Goal: Transaction & Acquisition: Obtain resource

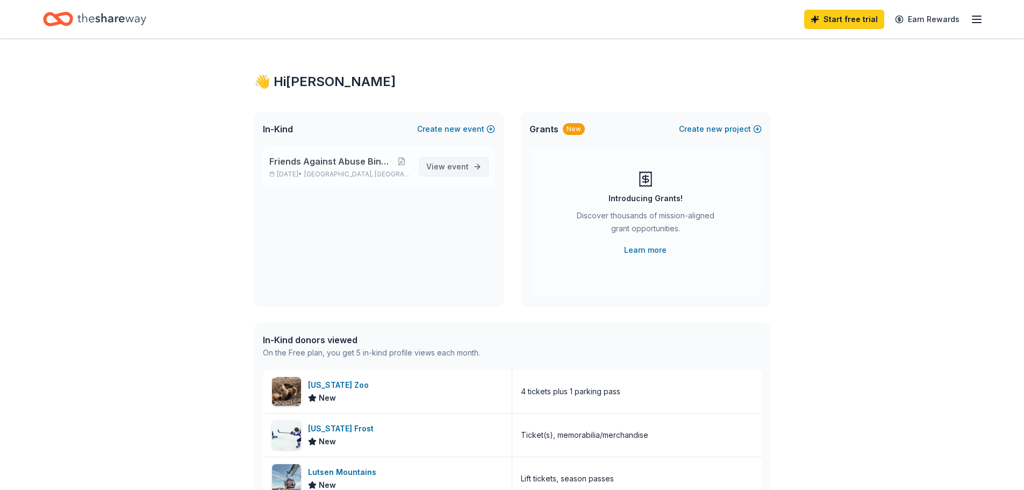
click at [451, 165] on span "event" at bounding box center [458, 166] width 22 height 9
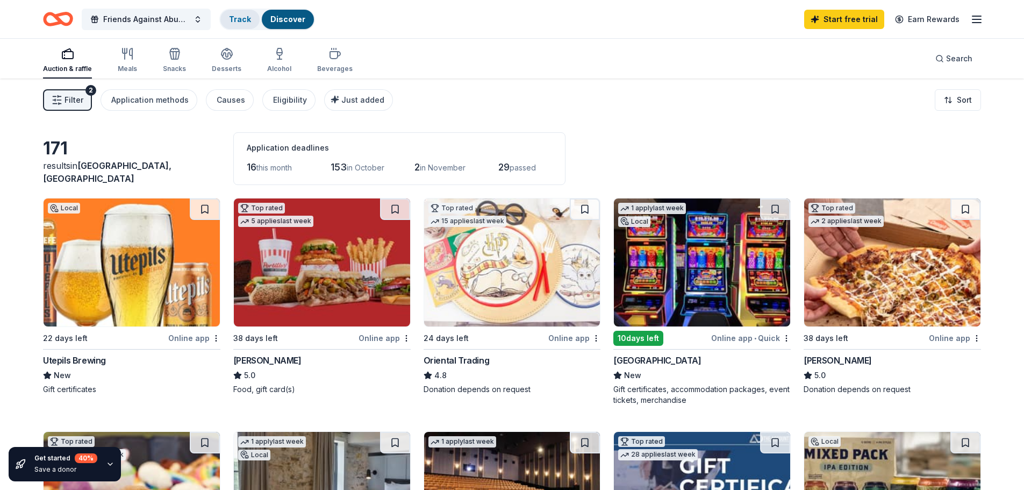
click at [237, 16] on link "Track" at bounding box center [240, 19] width 22 height 9
click at [235, 19] on link "Track" at bounding box center [240, 19] width 22 height 9
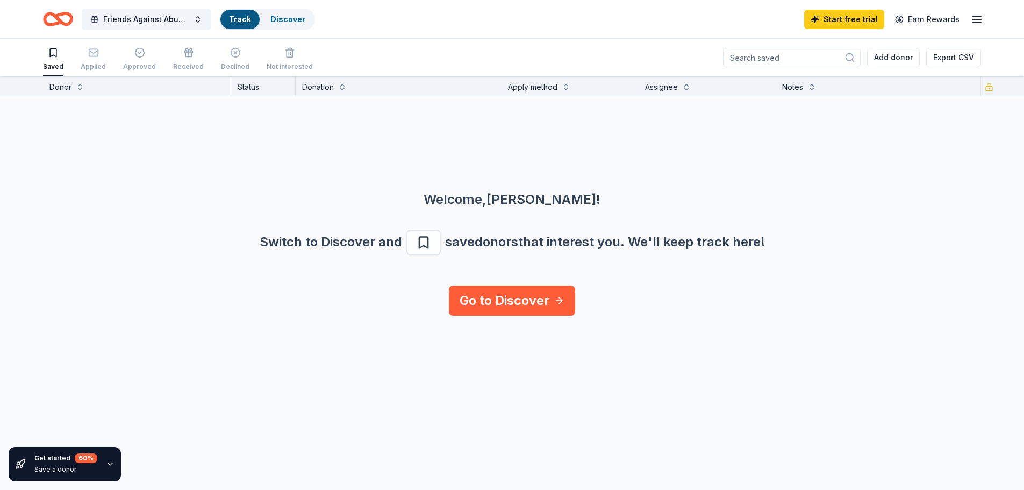
scroll to position [1, 0]
click at [293, 19] on link "Discover" at bounding box center [287, 19] width 35 height 9
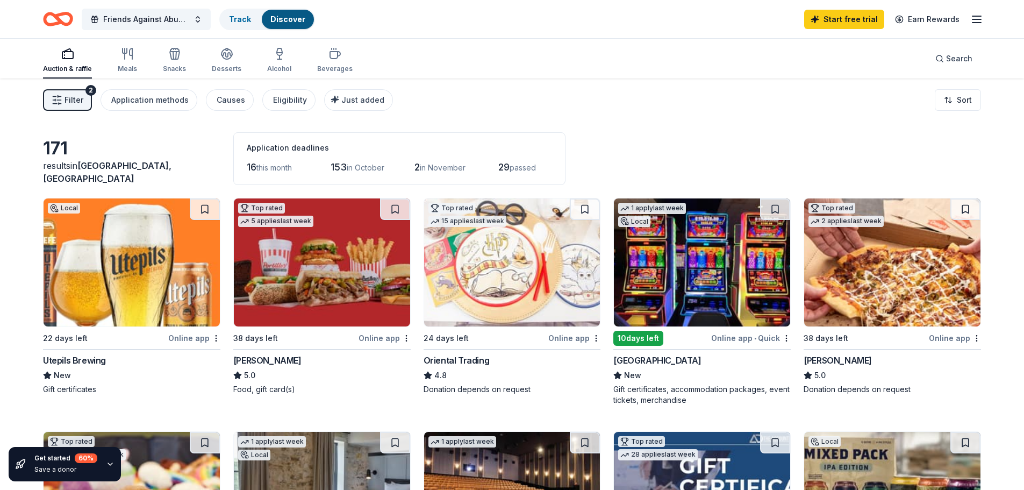
click at [60, 102] on icon "button" at bounding box center [57, 100] width 11 height 11
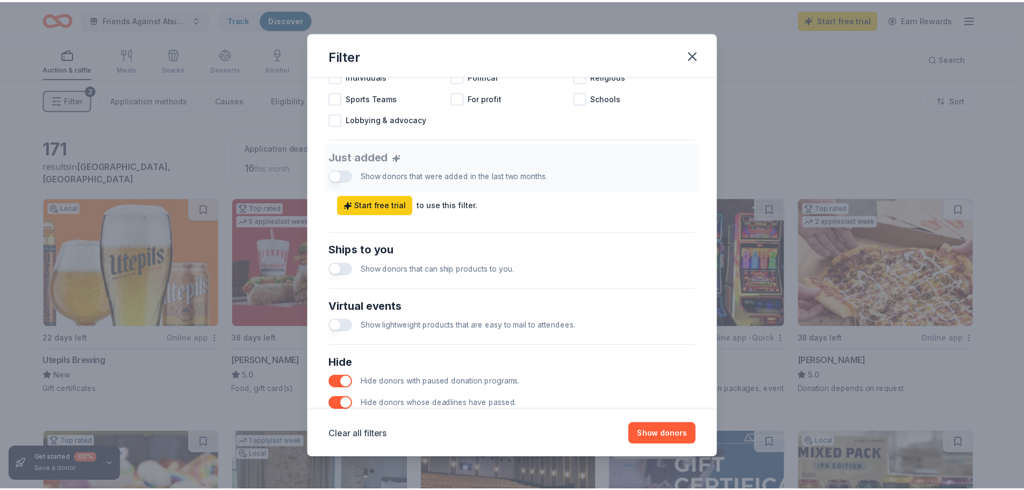
scroll to position [376, 0]
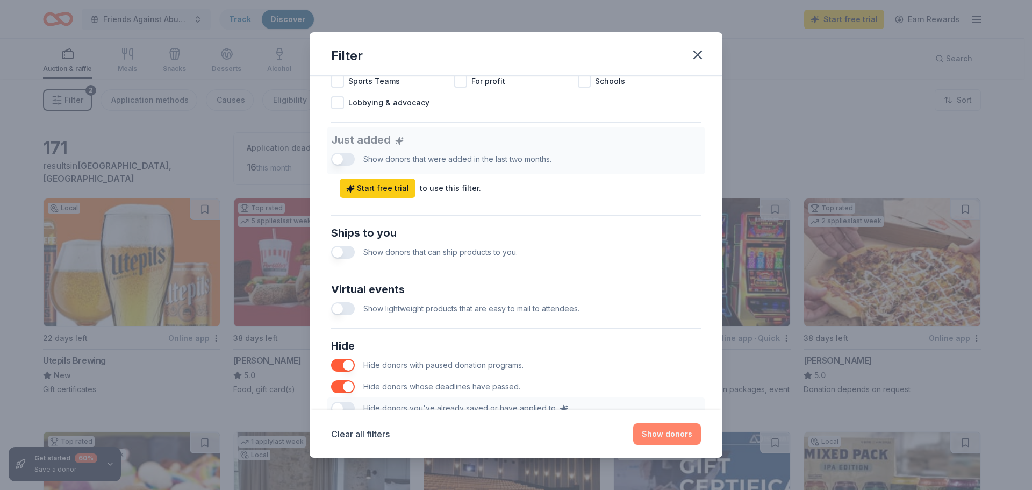
click at [664, 426] on button "Show donors" at bounding box center [667, 434] width 68 height 22
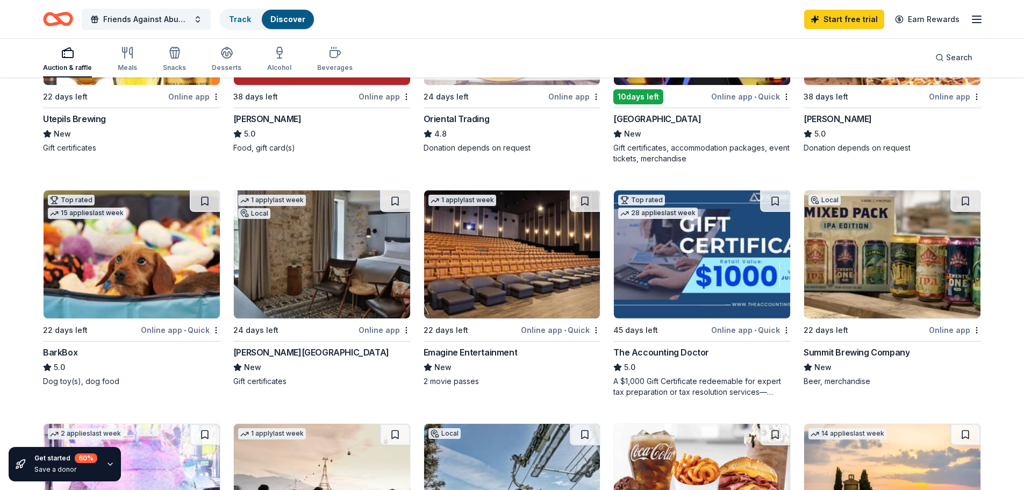
scroll to position [269, 0]
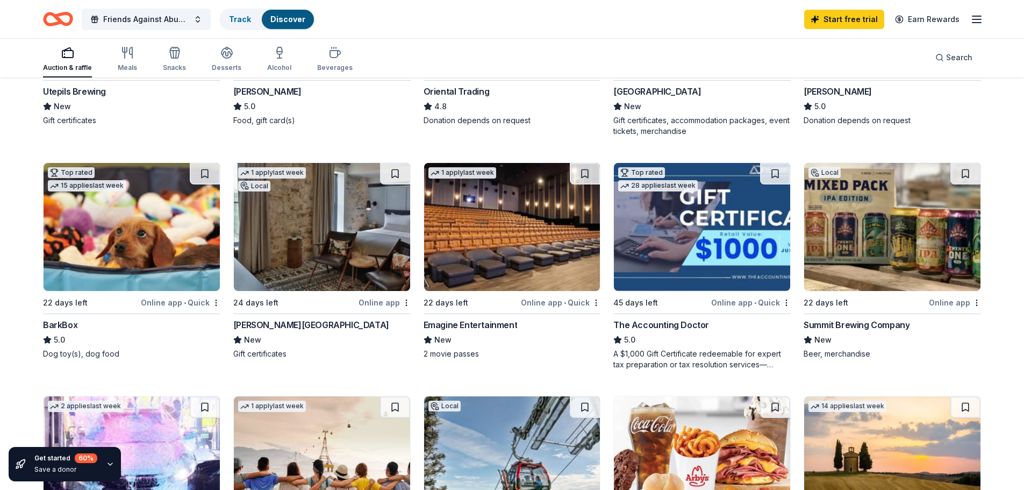
click at [902, 246] on img at bounding box center [892, 227] width 176 height 128
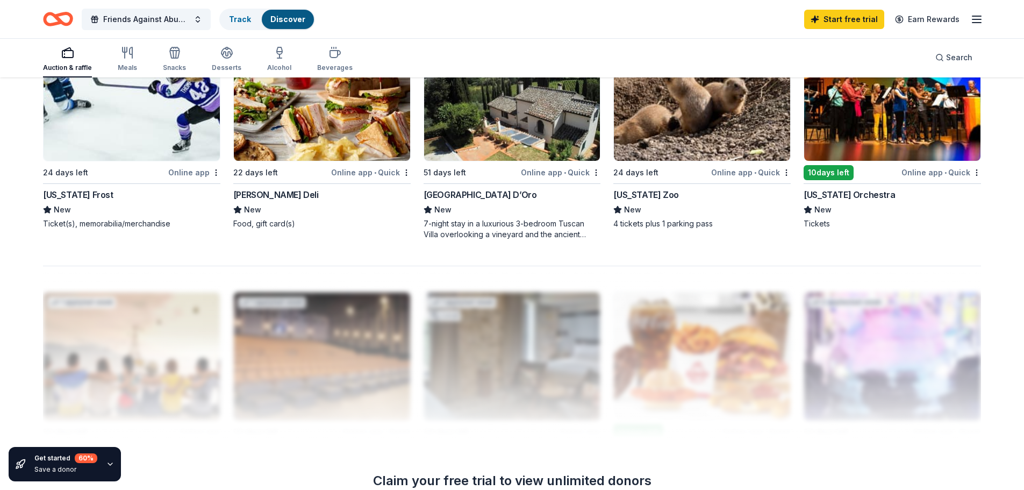
scroll to position [807, 0]
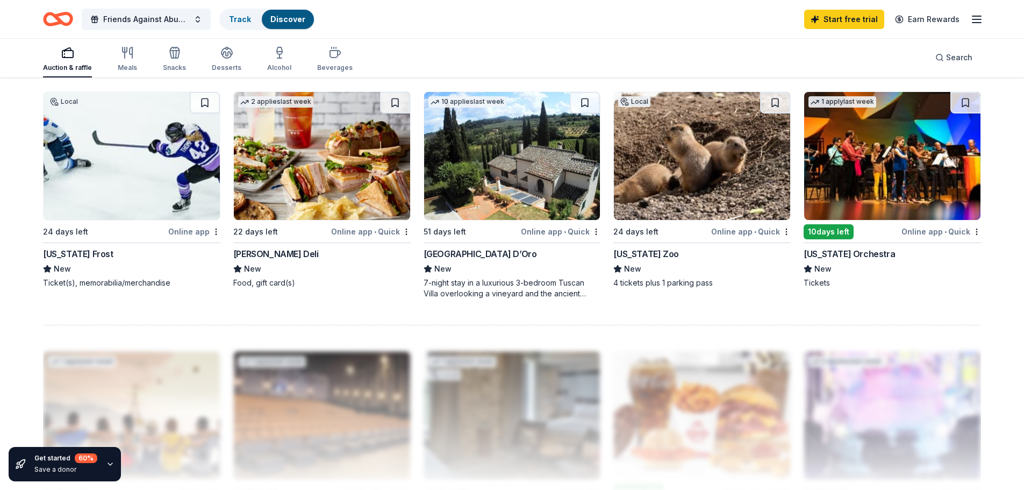
click at [882, 176] on img at bounding box center [892, 156] width 176 height 128
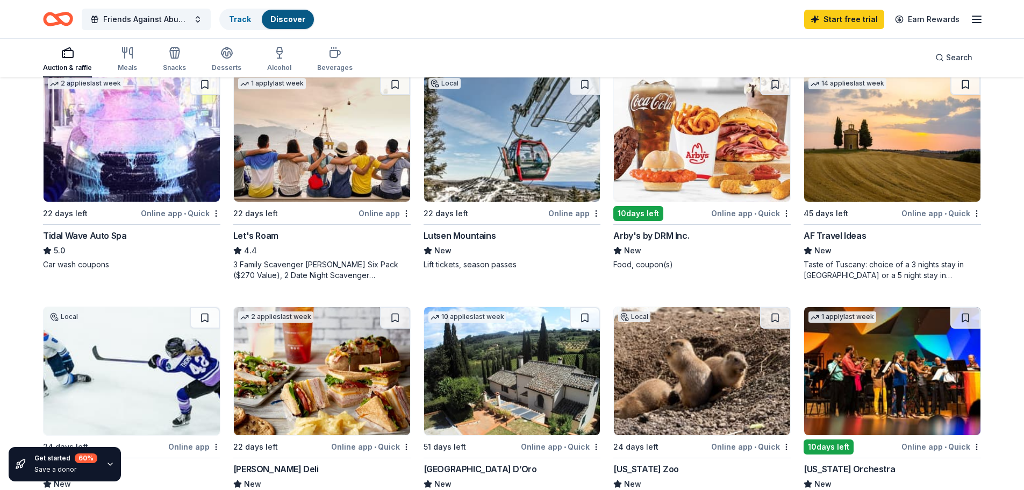
scroll to position [538, 0]
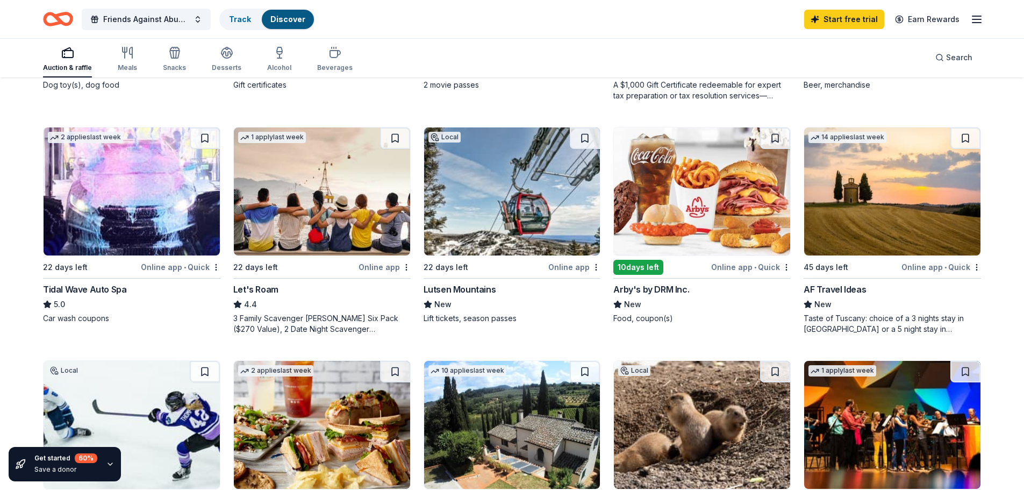
click at [324, 195] on img at bounding box center [322, 191] width 176 height 128
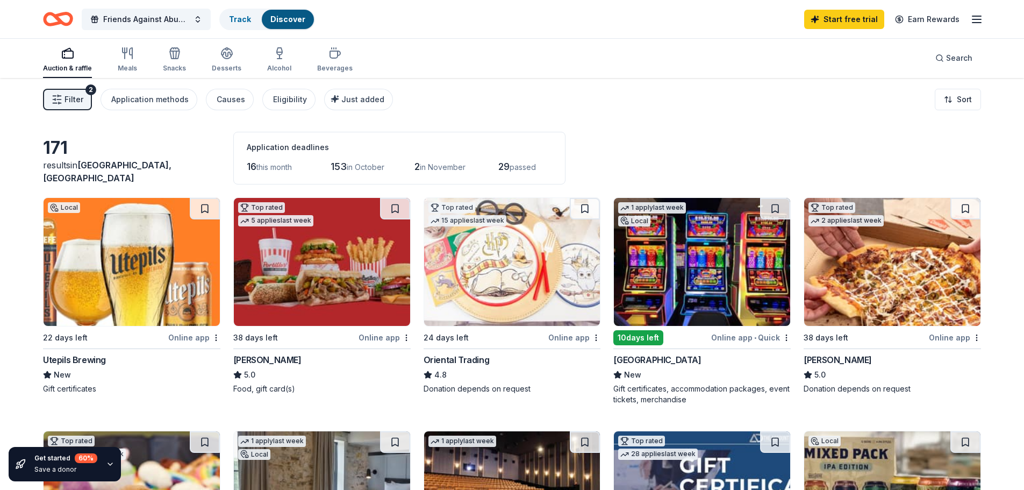
scroll to position [0, 0]
click at [971, 19] on icon "button" at bounding box center [977, 19] width 13 height 13
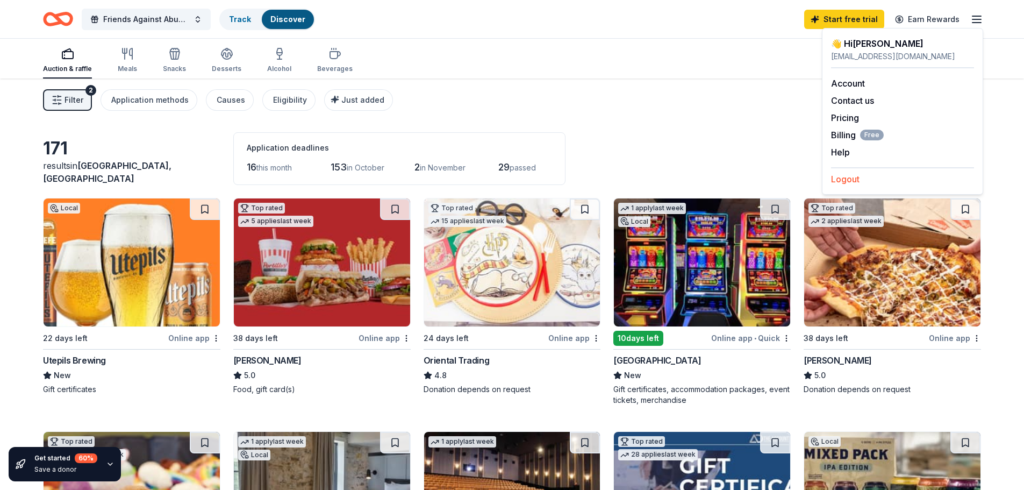
click at [852, 181] on button "Logout" at bounding box center [845, 179] width 28 height 13
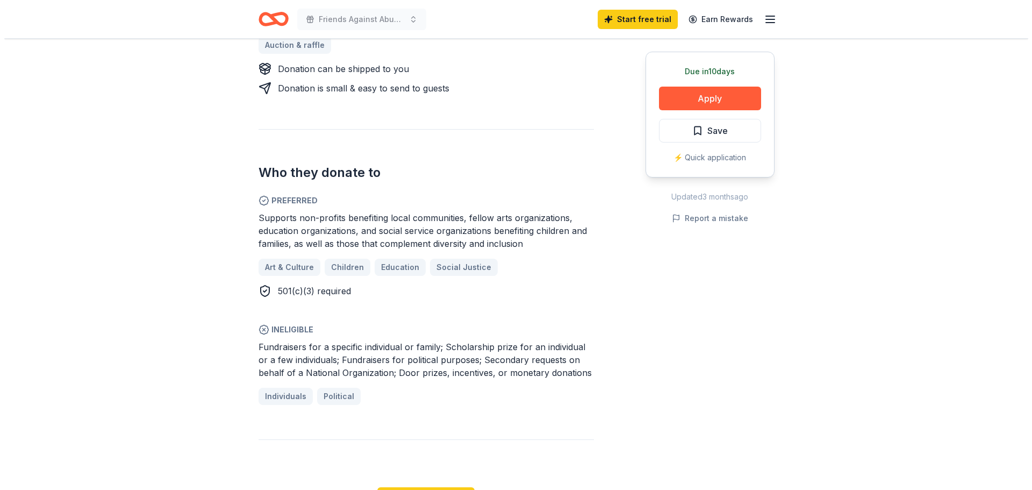
scroll to position [591, 0]
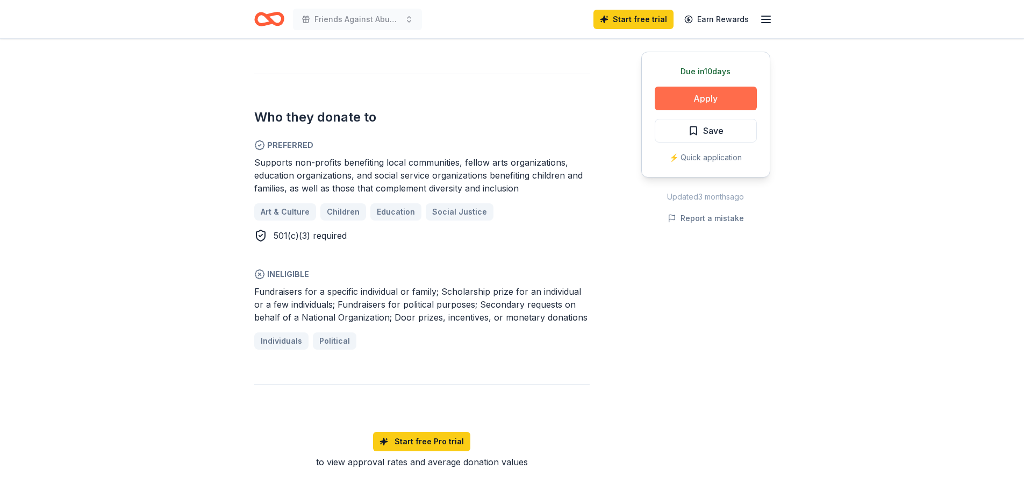
click at [704, 96] on button "Apply" at bounding box center [706, 99] width 102 height 24
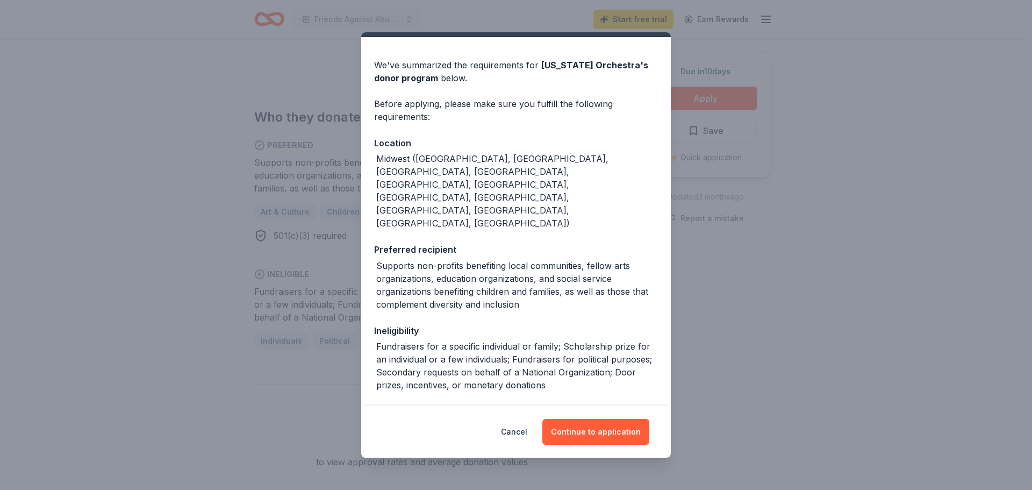
scroll to position [46, 0]
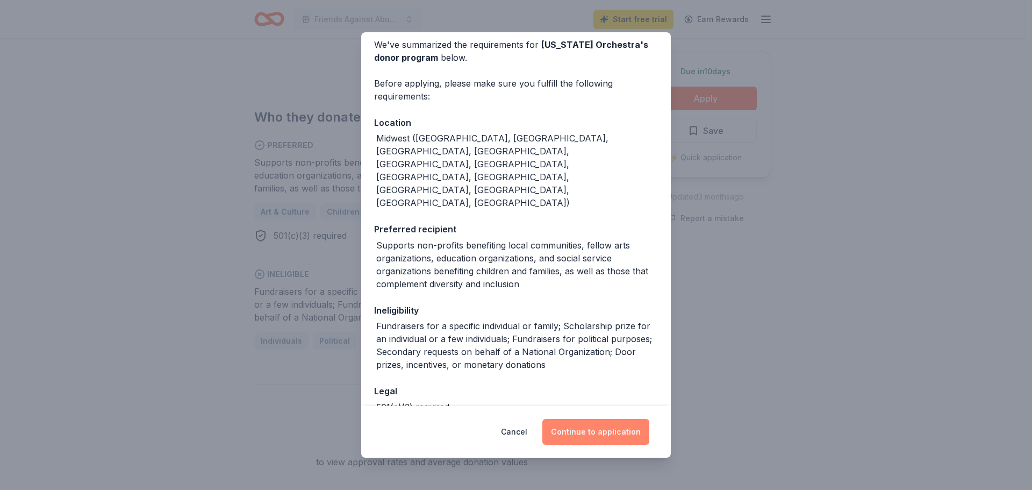
click at [627, 433] on button "Continue to application" at bounding box center [596, 432] width 107 height 26
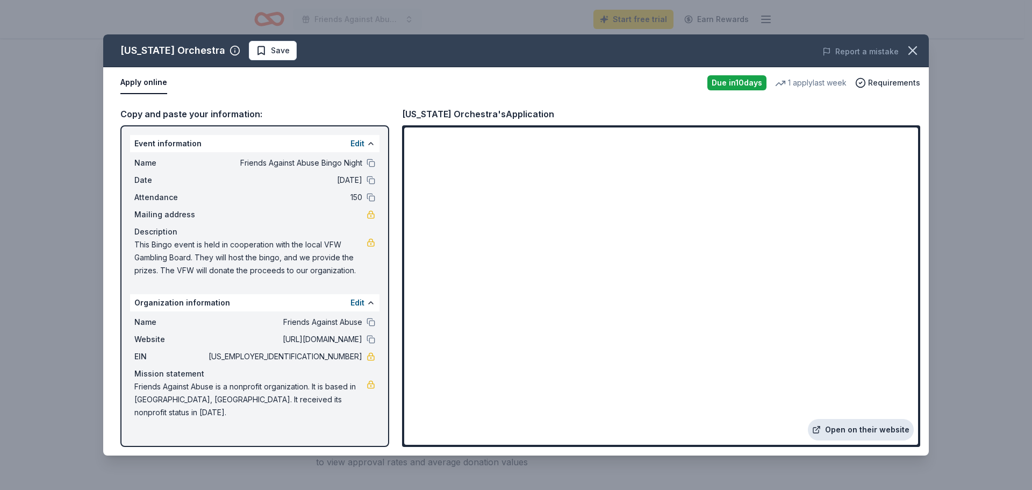
click at [866, 431] on link "Open on their website" at bounding box center [861, 430] width 106 height 22
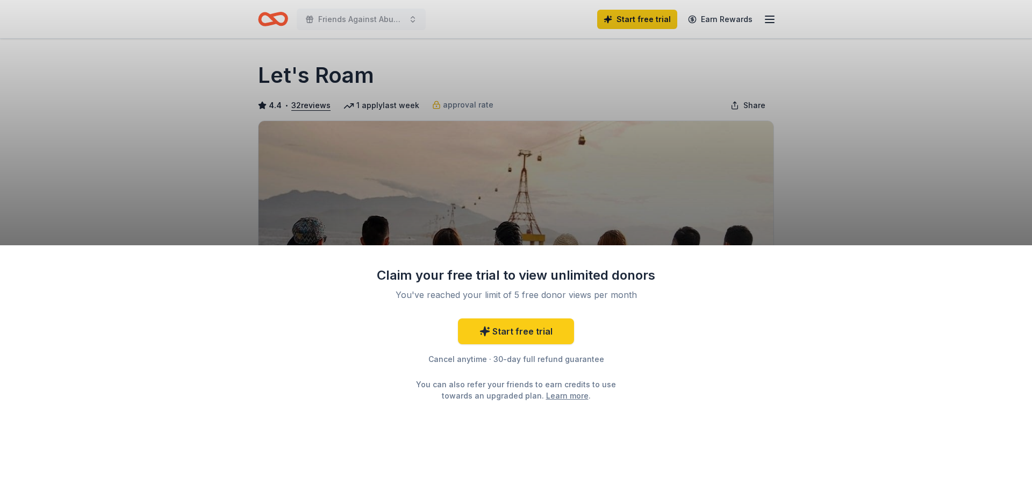
click at [628, 183] on div "Claim your free trial to view unlimited donors You've reached your limit of 5 f…" at bounding box center [516, 245] width 1032 height 490
